Goal: Task Accomplishment & Management: Manage account settings

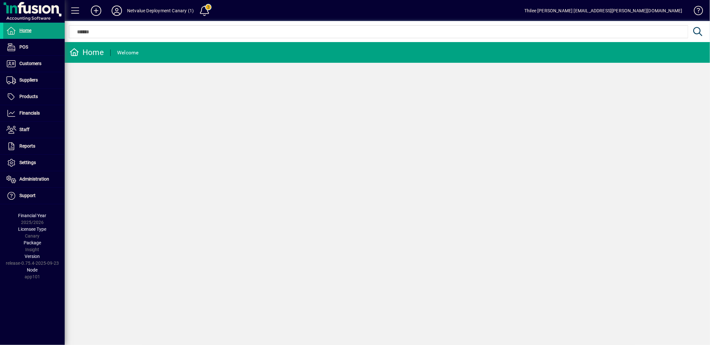
click at [209, 157] on div "Home Welcome" at bounding box center [387, 193] width 645 height 303
click at [128, 11] on div "Netvalue Deployment Canary (1)" at bounding box center [160, 10] width 67 height 10
click at [152, 11] on div "Netvalue Deployment Canary (1)" at bounding box center [160, 10] width 67 height 10
click at [116, 10] on icon at bounding box center [116, 10] width 13 height 10
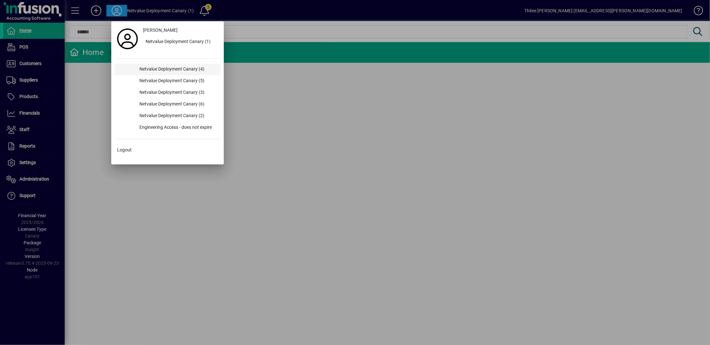
click at [179, 67] on div "Netvalue Deployment Canary (4)" at bounding box center [177, 70] width 86 height 12
